Goal: Understand process/instructions: Learn about a topic

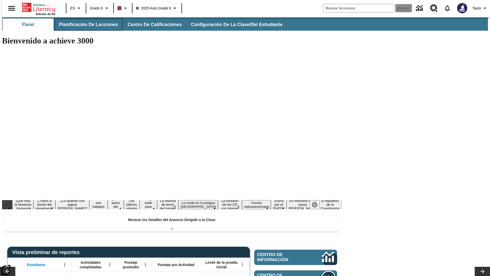
click at [86, 25] on button "Planificación de lecciones" at bounding box center [89, 24] width 68 height 12
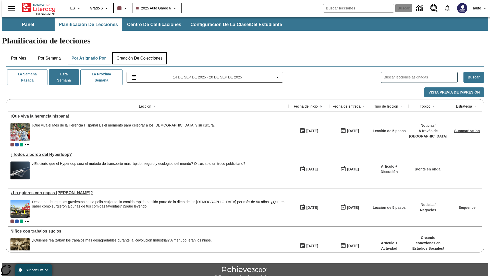
click at [139, 52] on button "Creación de colecciones" at bounding box center [139, 58] width 54 height 12
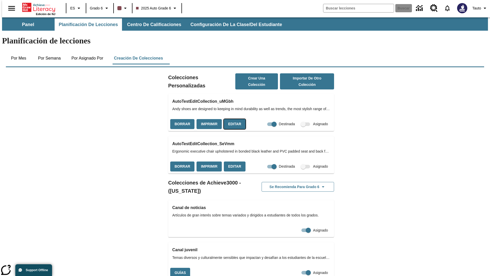
click at [233, 119] on button "Editar" at bounding box center [235, 124] width 22 height 10
